Goal: Information Seeking & Learning: Find specific fact

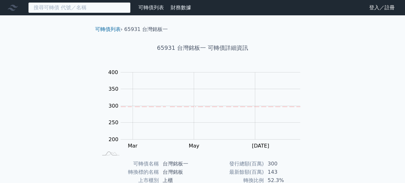
click at [51, 9] on input at bounding box center [79, 7] width 102 height 11
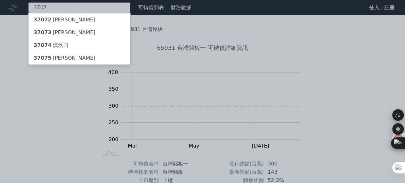
type input "3707"
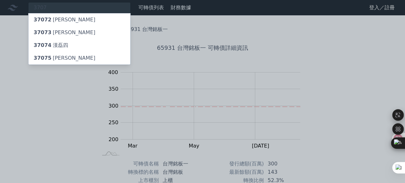
click at [52, 56] on div "37075 [PERSON_NAME]" at bounding box center [65, 58] width 62 height 8
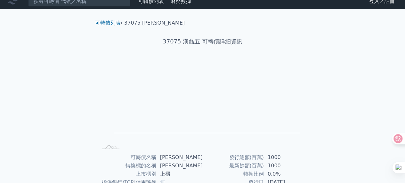
scroll to position [4, 0]
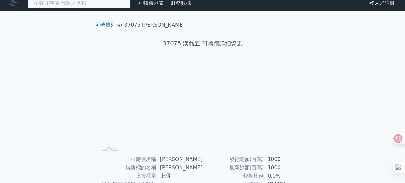
click at [74, 2] on input at bounding box center [79, 3] width 102 height 11
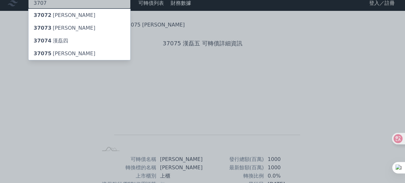
type input "3707"
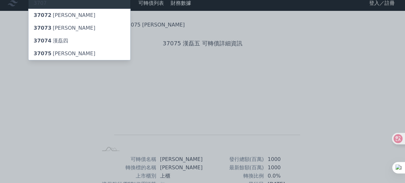
click at [59, 35] on div "37074 [PERSON_NAME]四" at bounding box center [79, 41] width 102 height 13
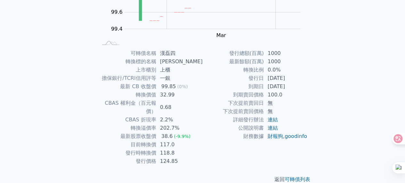
scroll to position [113, 0]
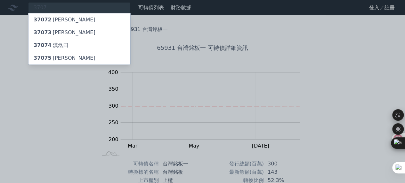
type input "3707"
click at [61, 58] on div "37075 [PERSON_NAME]" at bounding box center [65, 58] width 62 height 8
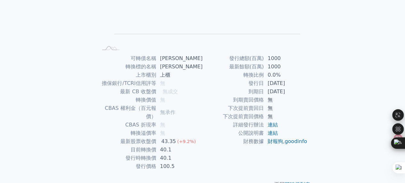
scroll to position [106, 0]
